Goal: Transaction & Acquisition: Purchase product/service

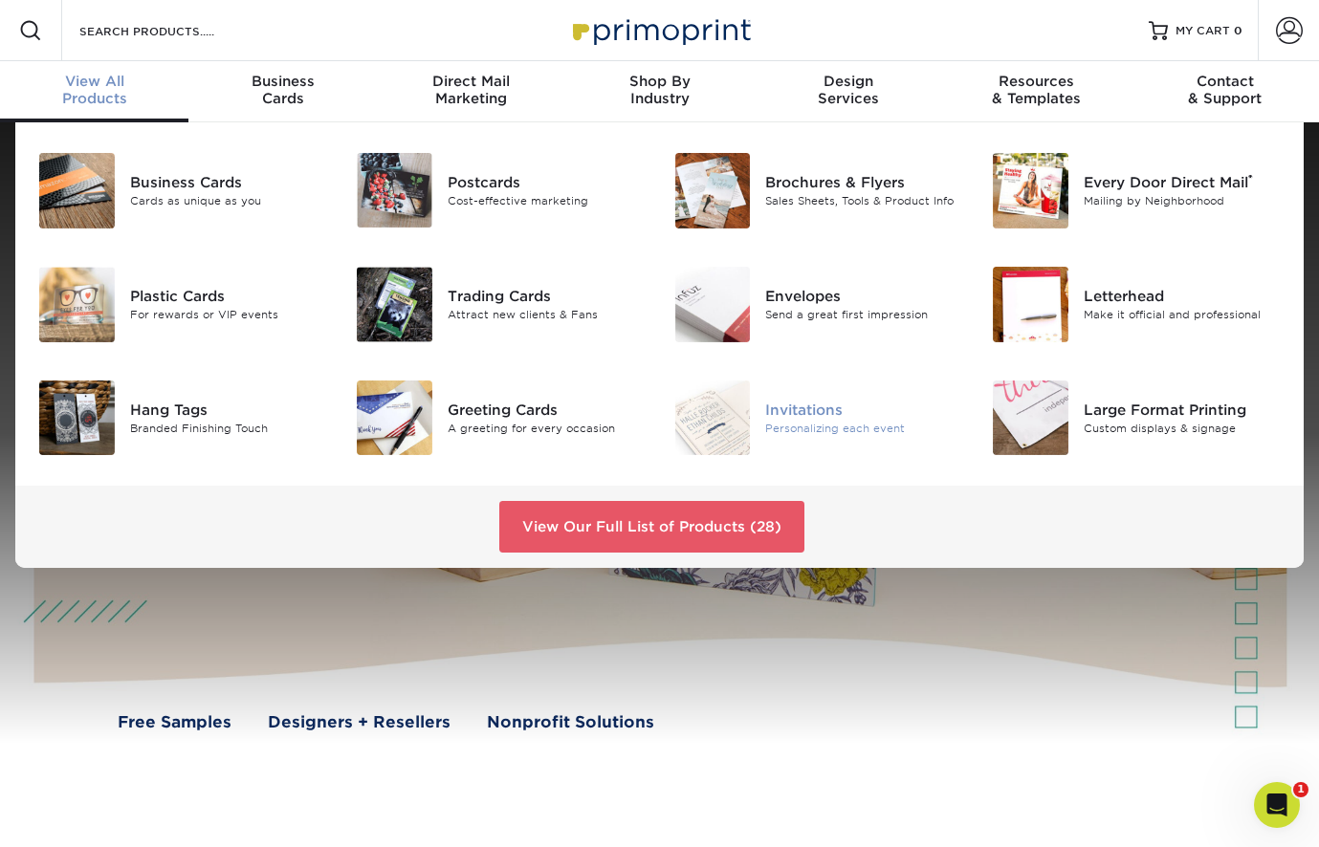
click at [815, 406] on div "Invitations" at bounding box center [864, 410] width 198 height 21
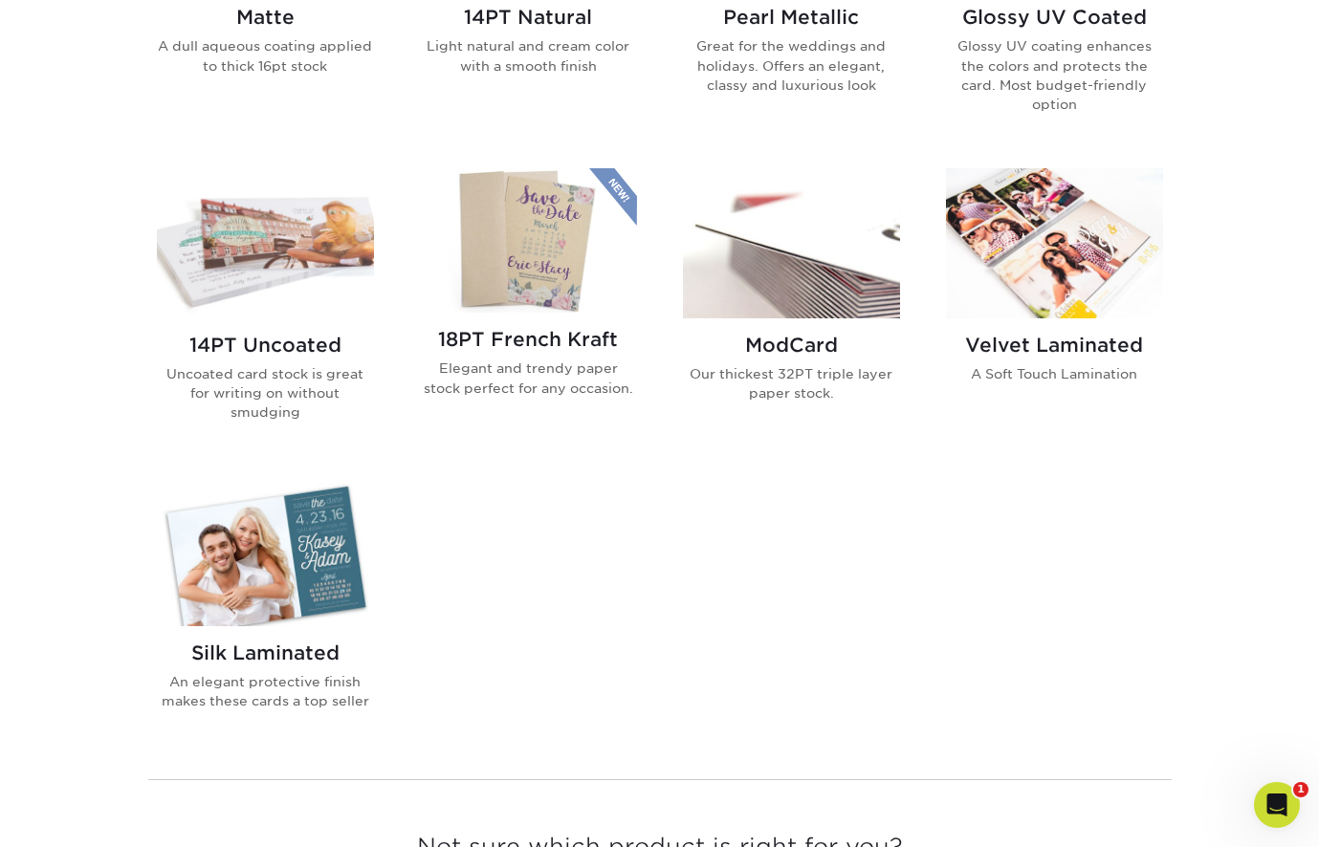
scroll to position [1148, 0]
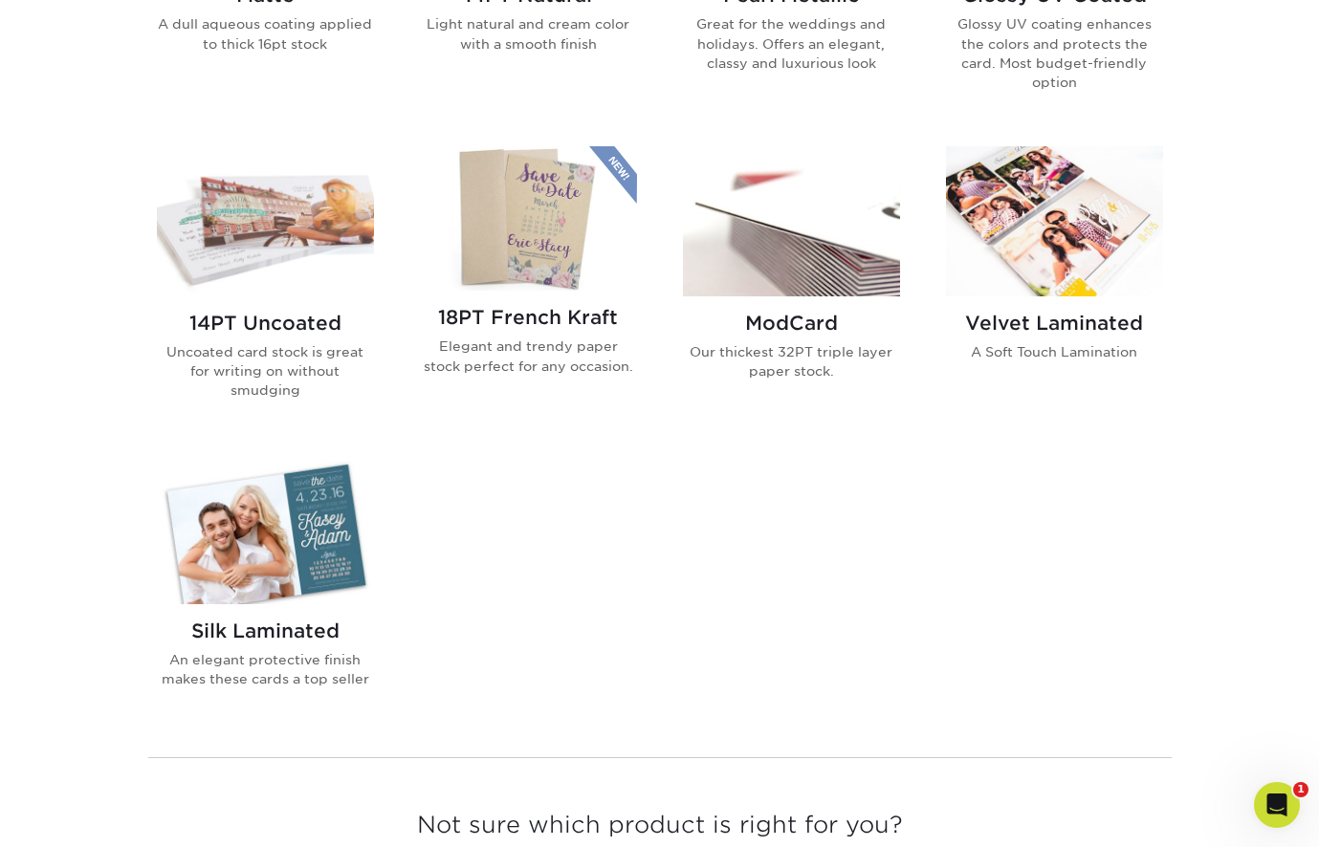
click at [278, 528] on img at bounding box center [265, 529] width 217 height 150
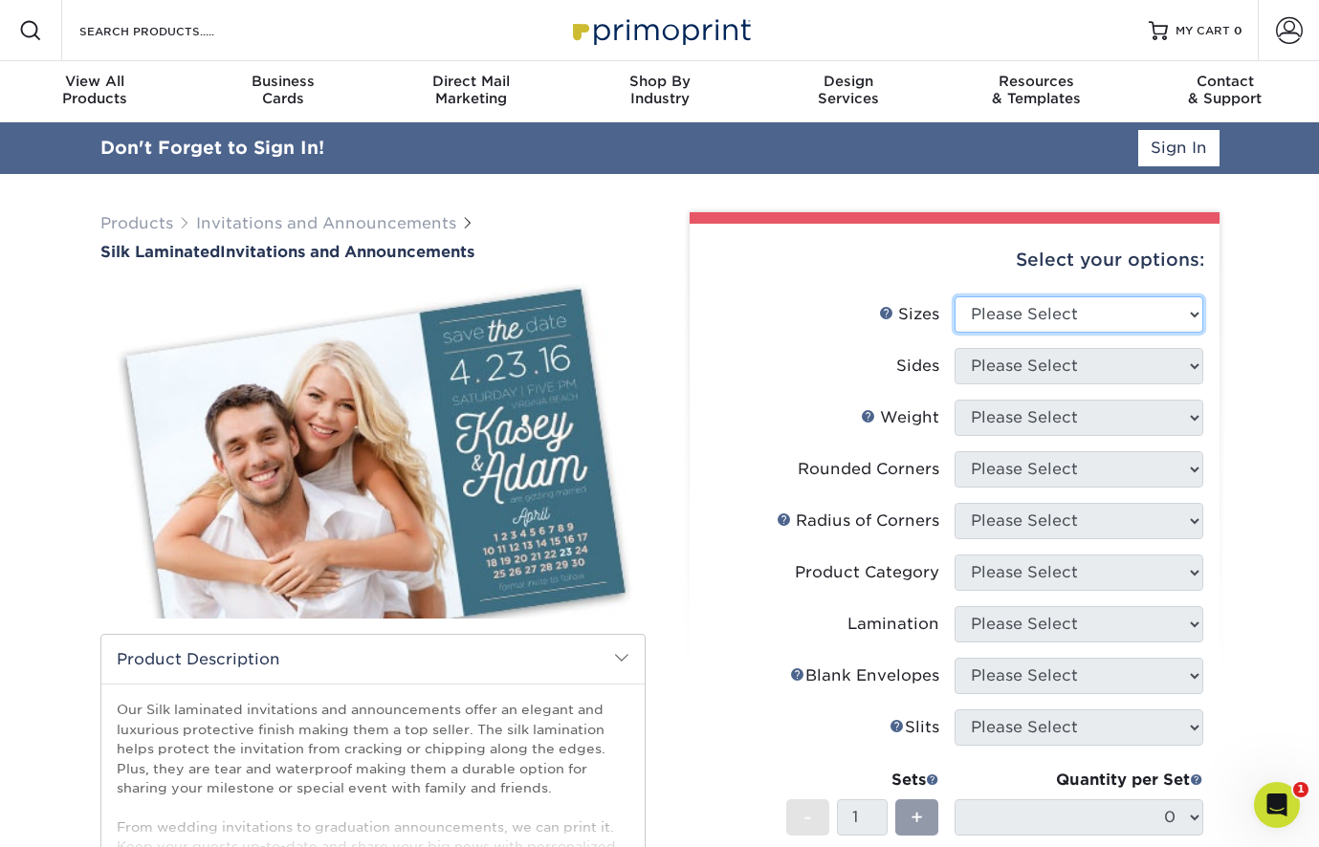
select select "4.25x6.00"
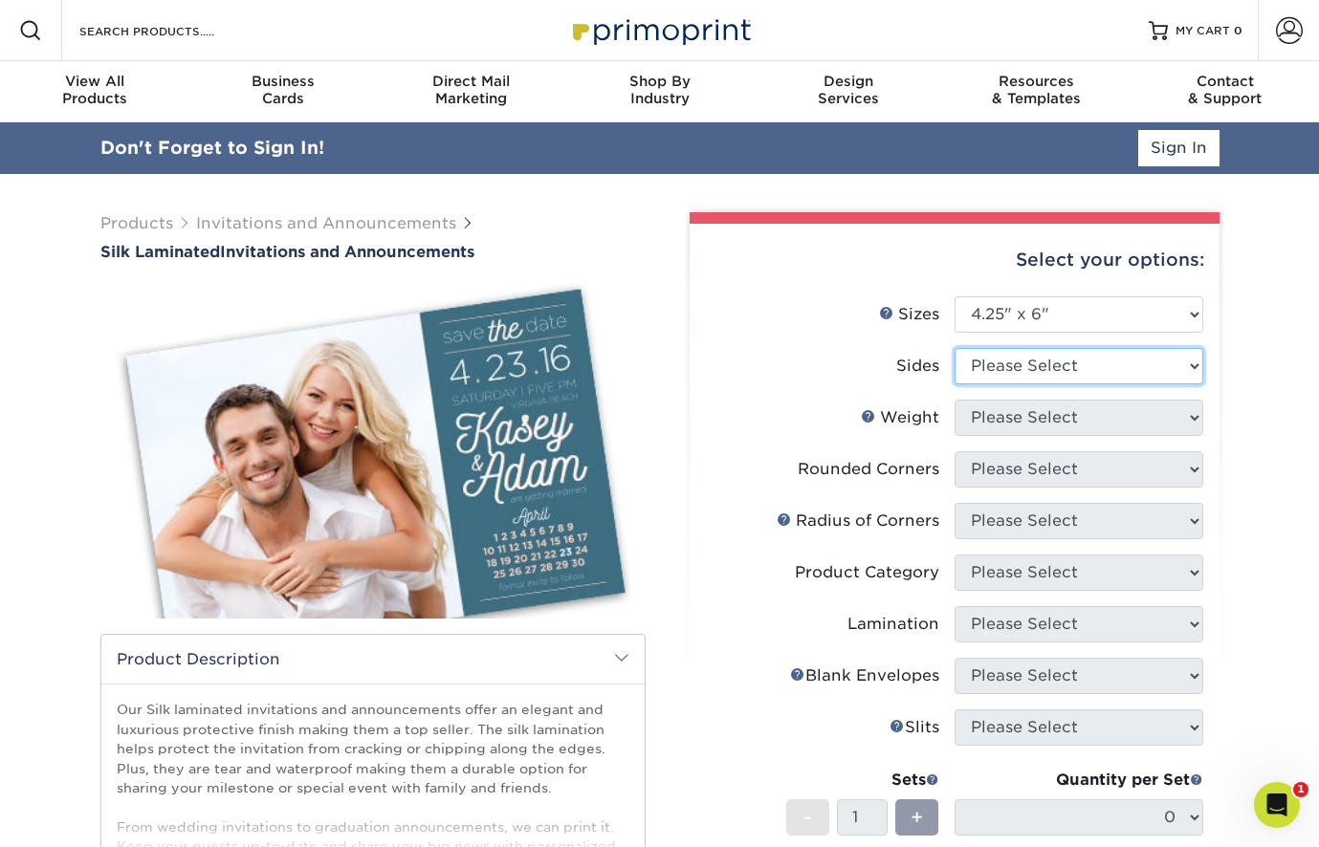
select select "13abbda7-1d64-4f25-8bb2-c179b224825d"
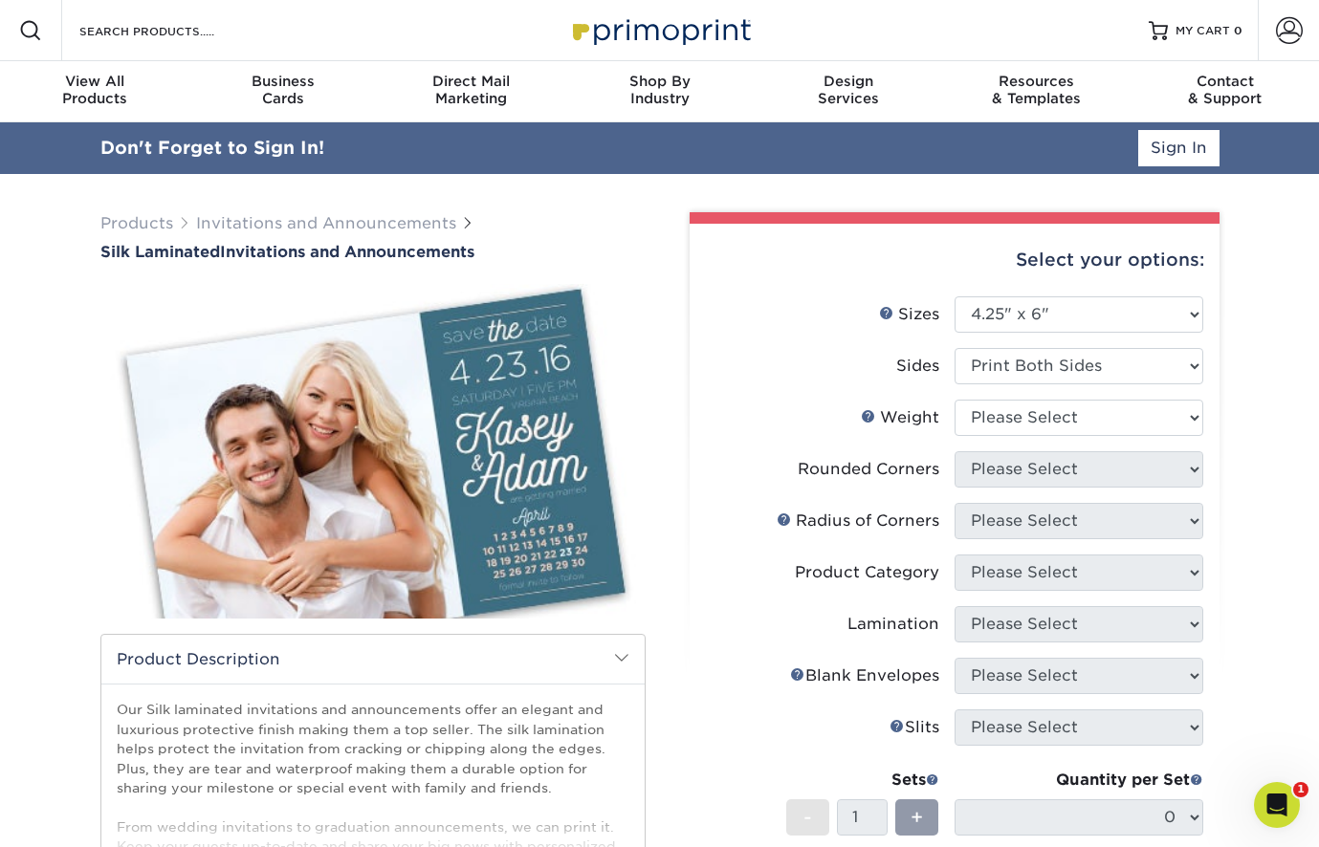
click at [1029, 295] on div "Select your options: Sizes Help Sizes Please Select 4.25" x 5.5" 4.25" x 6" 5" …" at bounding box center [954, 699] width 530 height 951
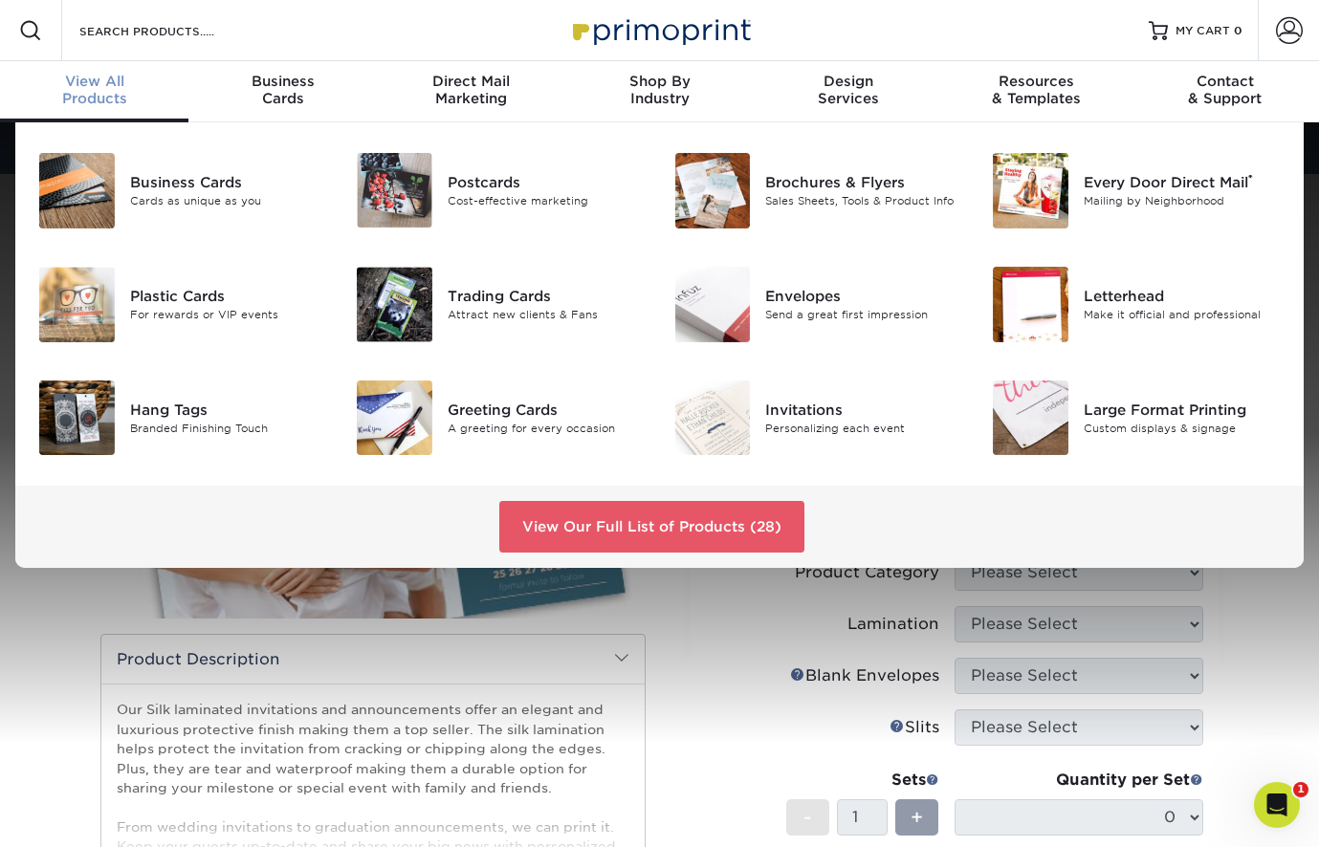
click at [70, 91] on div "View All Products" at bounding box center [94, 90] width 188 height 34
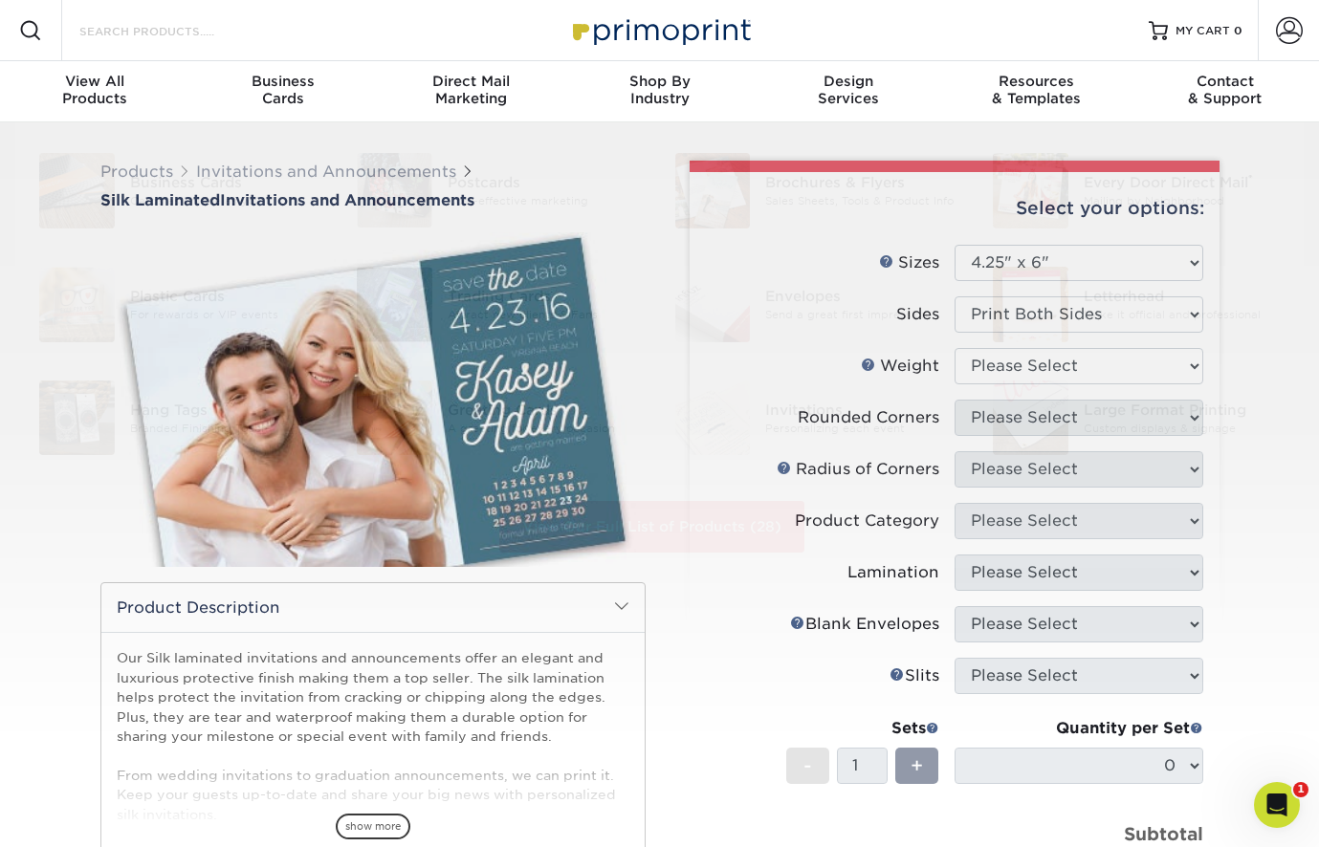
click at [153, 33] on input "Search Products" at bounding box center [170, 30] width 186 height 23
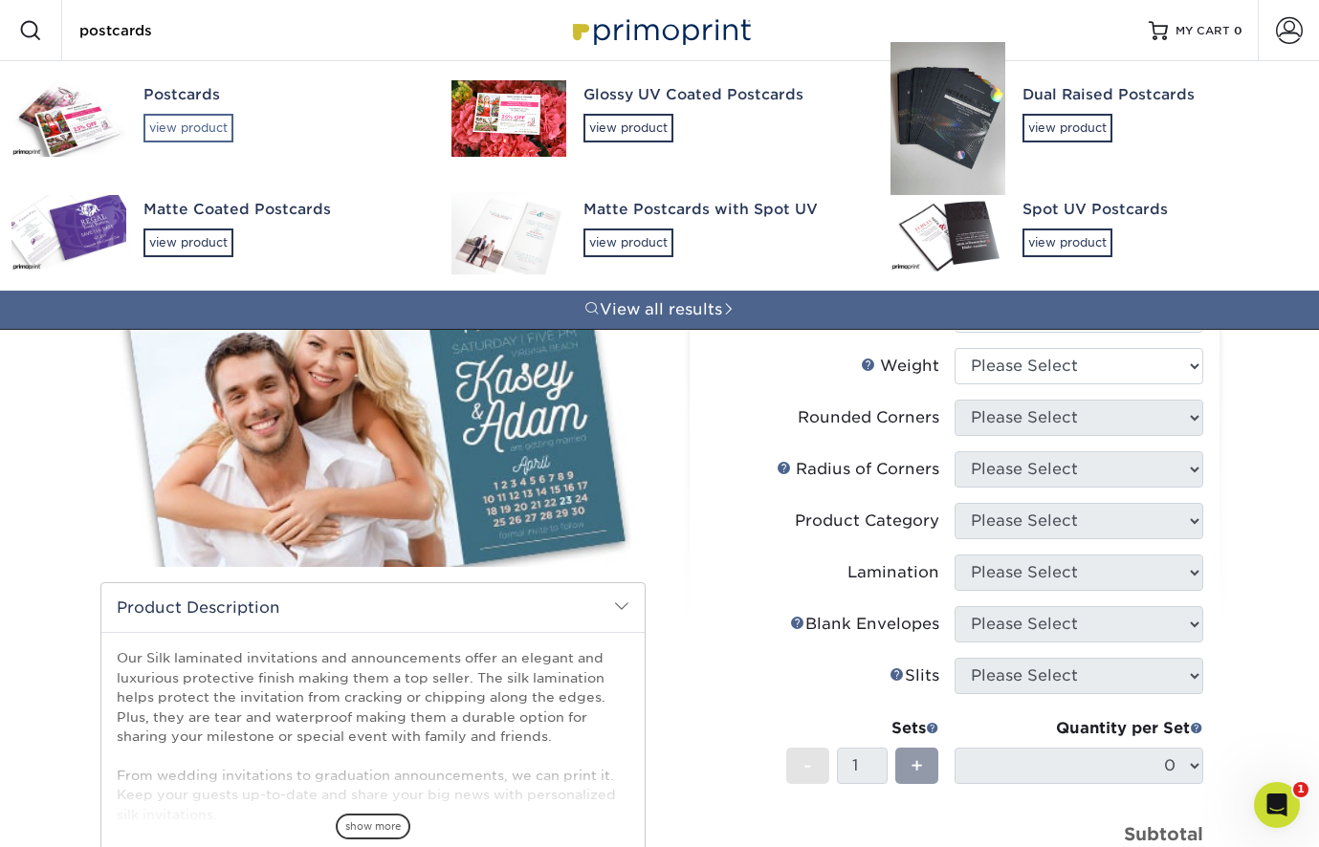
type input "postcards"
click at [181, 121] on div "view product" at bounding box center [188, 128] width 90 height 29
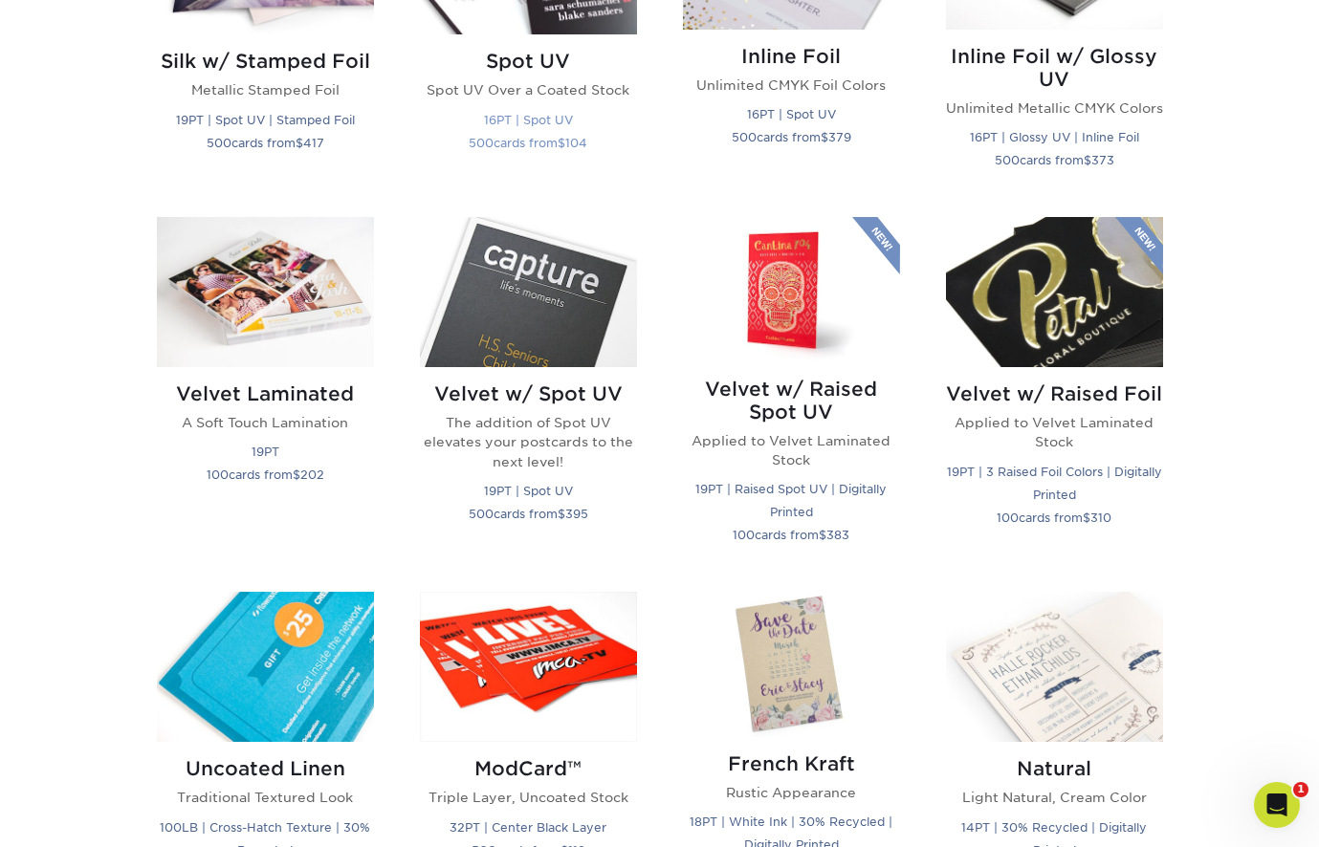
scroll to position [1758, 0]
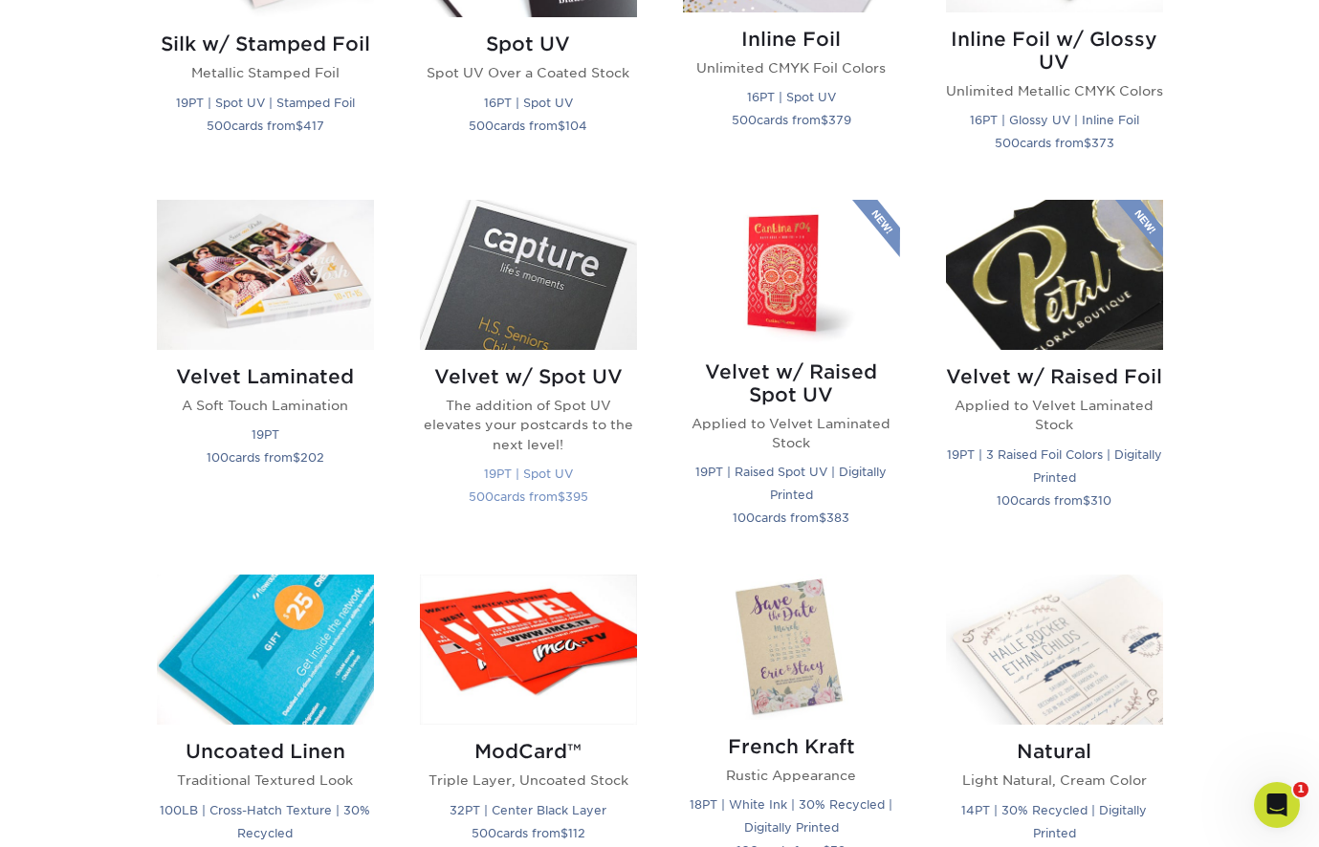
click at [507, 317] on img at bounding box center [528, 275] width 217 height 150
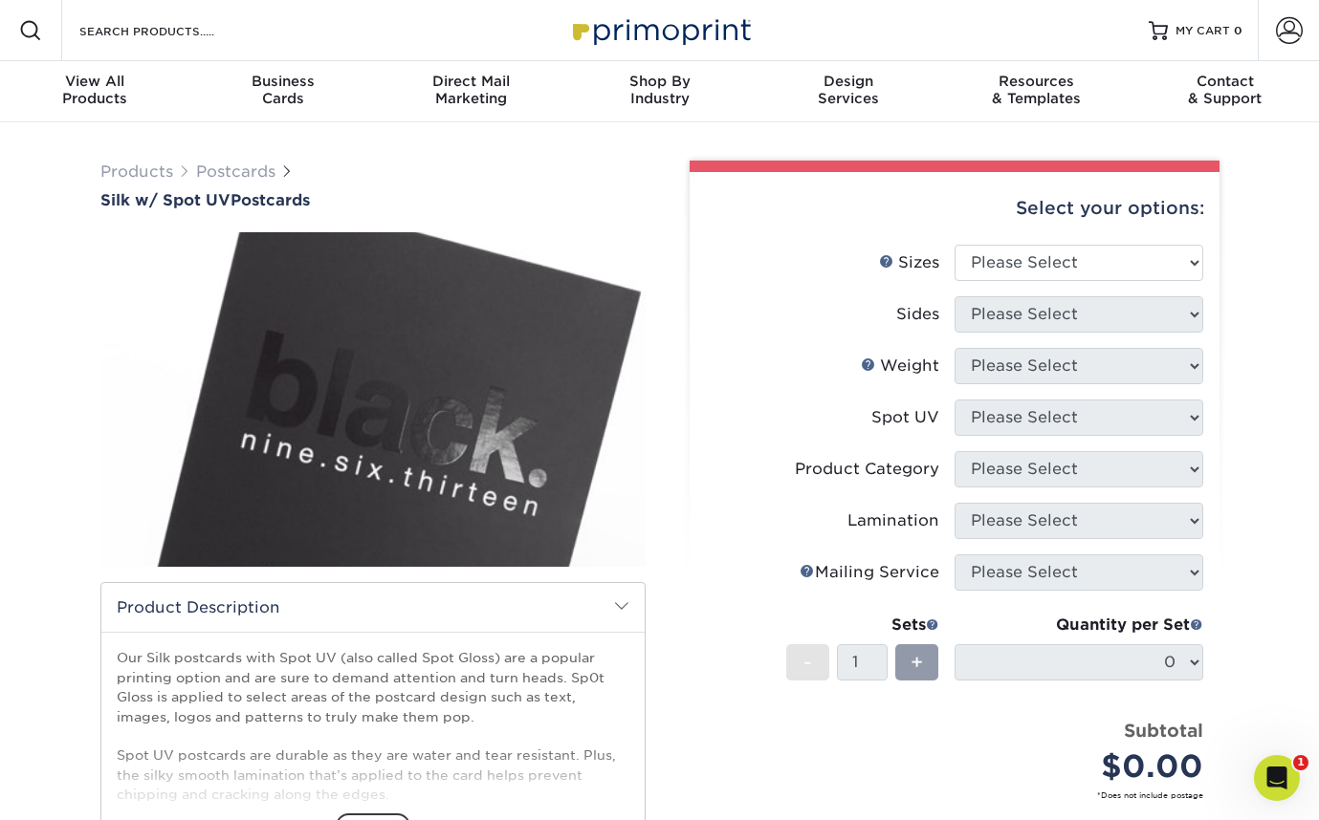
click at [501, 266] on img at bounding box center [372, 399] width 545 height 377
